Goal: Task Accomplishment & Management: Manage account settings

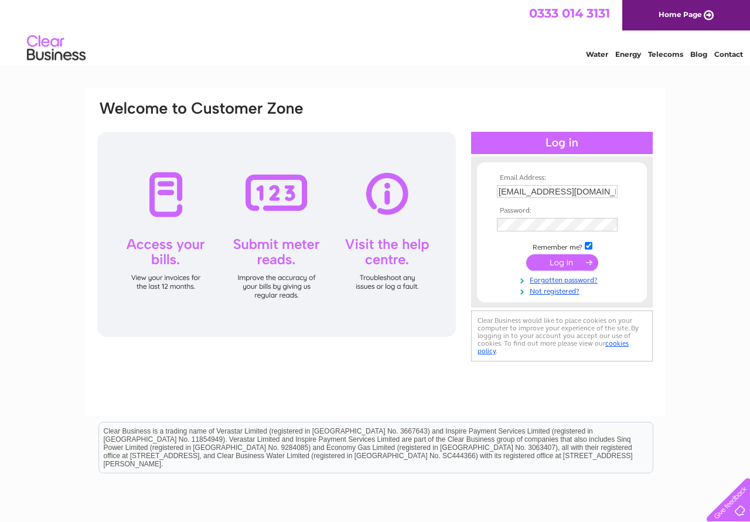
click at [555, 256] on input "submit" at bounding box center [562, 262] width 72 height 16
click at [560, 262] on input "submit" at bounding box center [562, 262] width 72 height 16
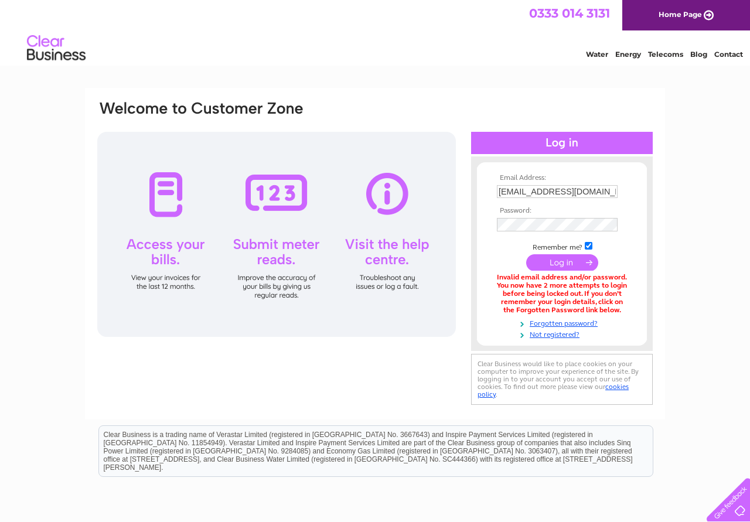
click at [310, 397] on div "Email Address: [EMAIL_ADDRESS][DOMAIN_NAME] Password:" at bounding box center [375, 254] width 558 height 308
